Goal: Task Accomplishment & Management: Use online tool/utility

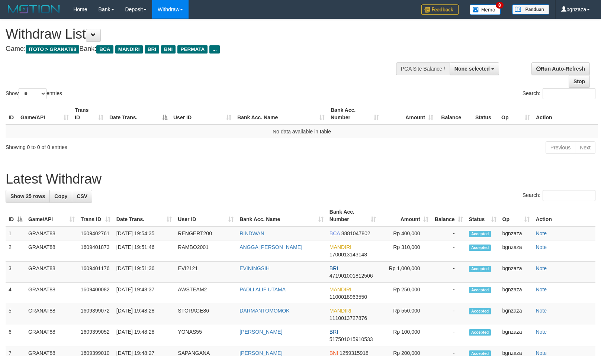
select select
select select "**"
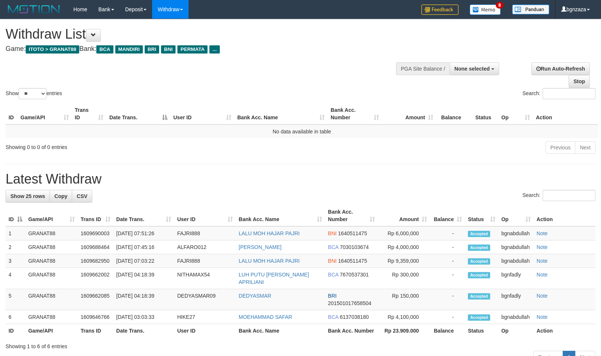
select select
select select "**"
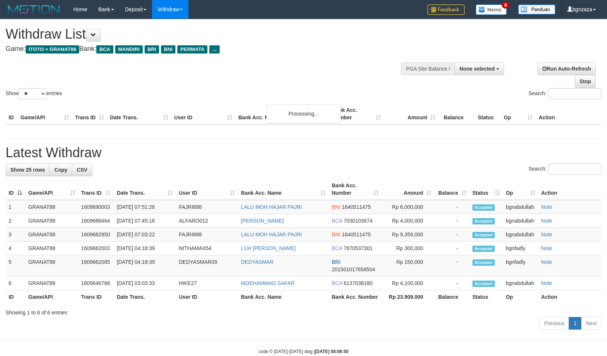
select select
select select "**"
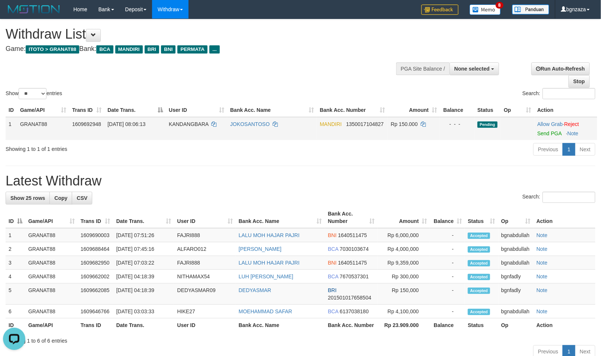
click at [192, 123] on span "KANDANGBARA" at bounding box center [189, 124] width 40 height 6
drag, startPoint x: 192, startPoint y: 123, endPoint x: 181, endPoint y: 125, distance: 11.0
click at [181, 125] on span "KANDANGBARA" at bounding box center [189, 124] width 40 height 6
copy span "KANDANGBARA"
click at [407, 129] on td "Rp 150.000" at bounding box center [414, 128] width 52 height 23
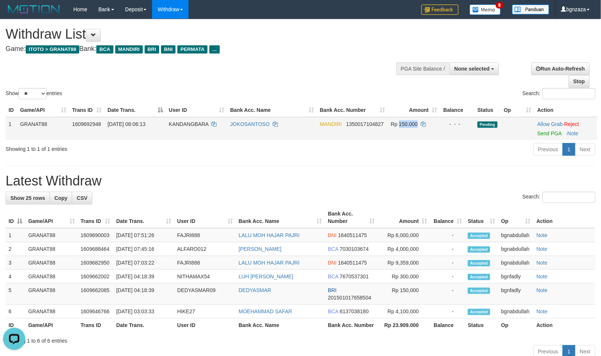
copy span "150.000"
drag, startPoint x: 407, startPoint y: 129, endPoint x: 399, endPoint y: 131, distance: 7.3
click at [399, 131] on td "Rp 150.000" at bounding box center [414, 128] width 52 height 23
click at [545, 132] on link "Send PGA" at bounding box center [549, 134] width 24 height 6
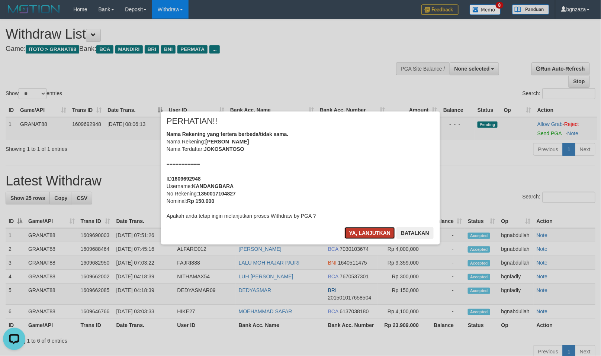
click at [385, 228] on button "Ya, lanjutkan" at bounding box center [370, 233] width 51 height 12
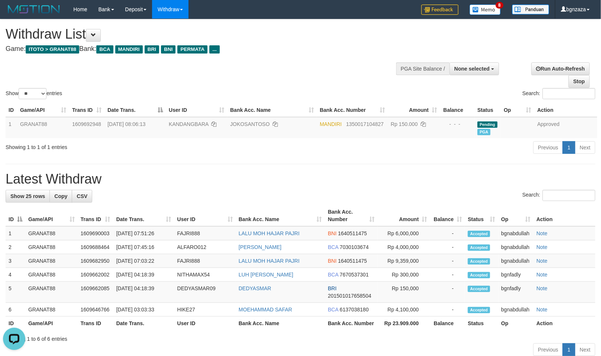
click at [380, 173] on h1 "Latest Withdraw" at bounding box center [301, 179] width 590 height 15
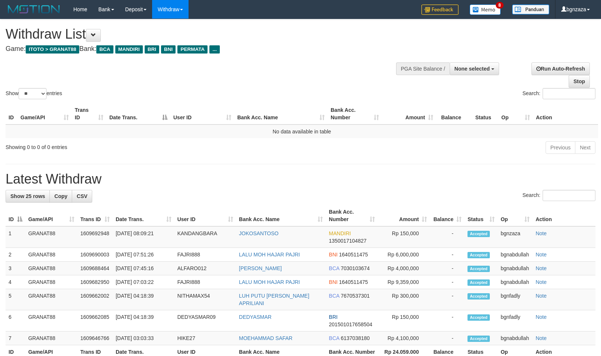
select select
select select "**"
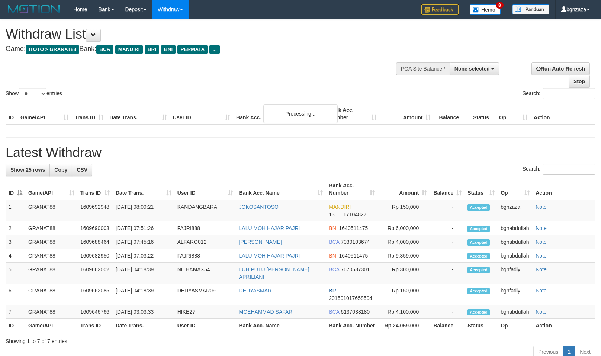
select select
select select "**"
select select
select select "**"
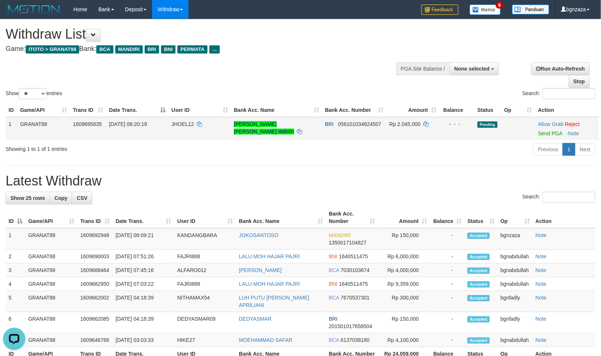
click at [183, 125] on span "JHOEL12" at bounding box center [182, 124] width 23 height 6
click at [180, 125] on span "JHOEL12" at bounding box center [182, 124] width 23 height 6
copy span "JHOEL12"
click at [411, 121] on span "Rp 2.045.000" at bounding box center [404, 124] width 31 height 6
copy span "45"
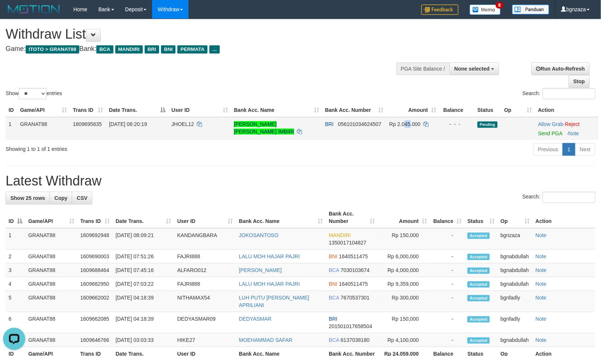
click at [405, 122] on span "Rp 2.045.000" at bounding box center [404, 124] width 31 height 6
click at [416, 123] on span "Rp 2.045.000" at bounding box center [404, 124] width 31 height 6
drag, startPoint x: 416, startPoint y: 123, endPoint x: 412, endPoint y: 124, distance: 4.1
click at [412, 124] on span "Rp 2.045.000" at bounding box center [404, 124] width 31 height 6
copy span "2.045.000"
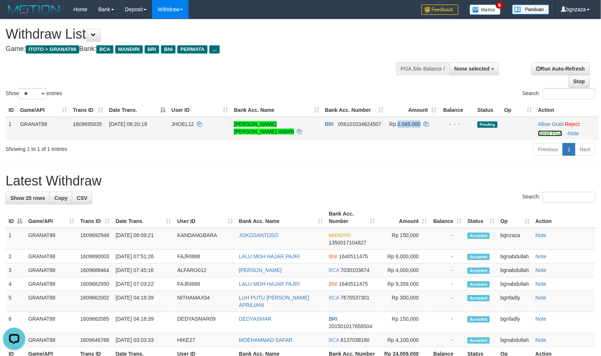
click at [555, 132] on link "Send PGA" at bounding box center [550, 134] width 24 height 6
